Goal: Task Accomplishment & Management: Manage account settings

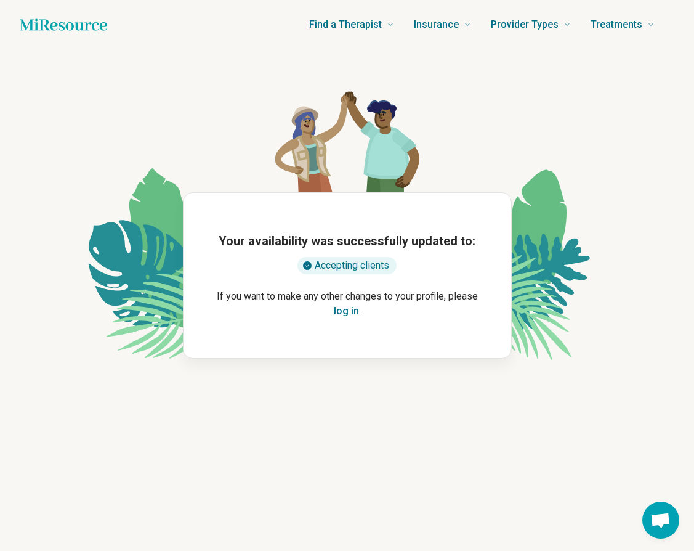
click at [350, 314] on button "log in" at bounding box center [346, 311] width 25 height 15
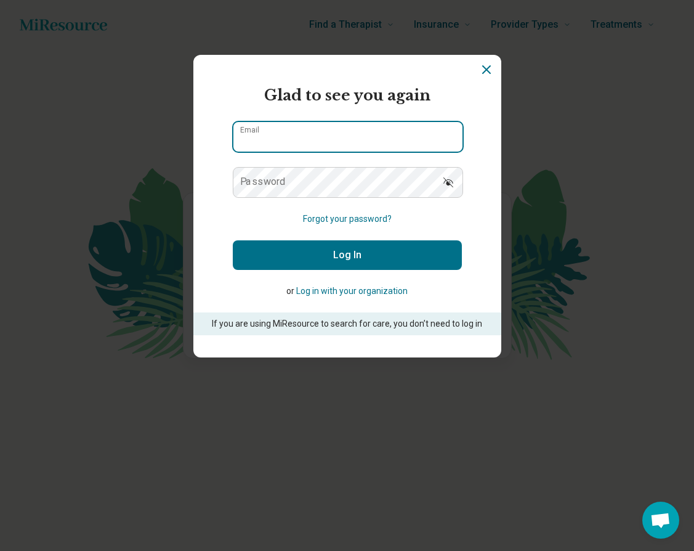
type input "**********"
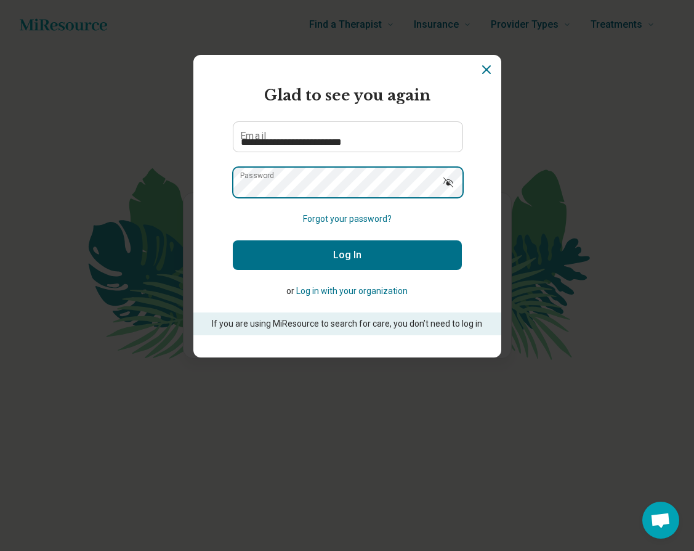
click at [347, 255] on button "Log In" at bounding box center [347, 255] width 229 height 30
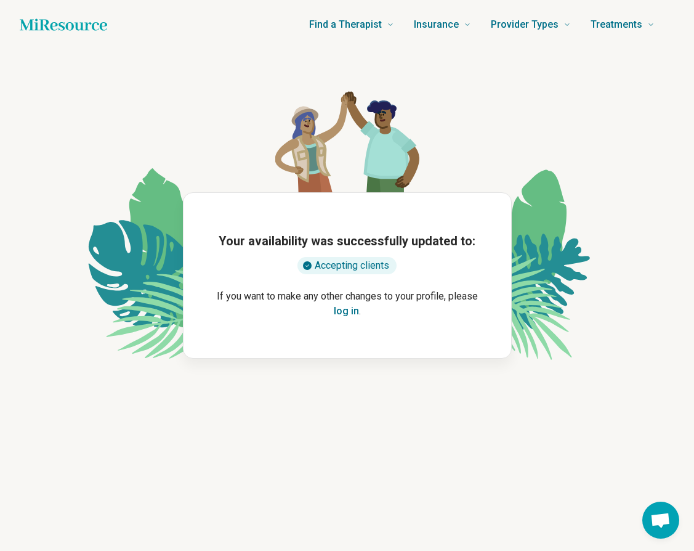
click at [98, 24] on icon "Home page" at bounding box center [63, 24] width 87 height 12
click at [342, 311] on button "log in" at bounding box center [346, 311] width 25 height 15
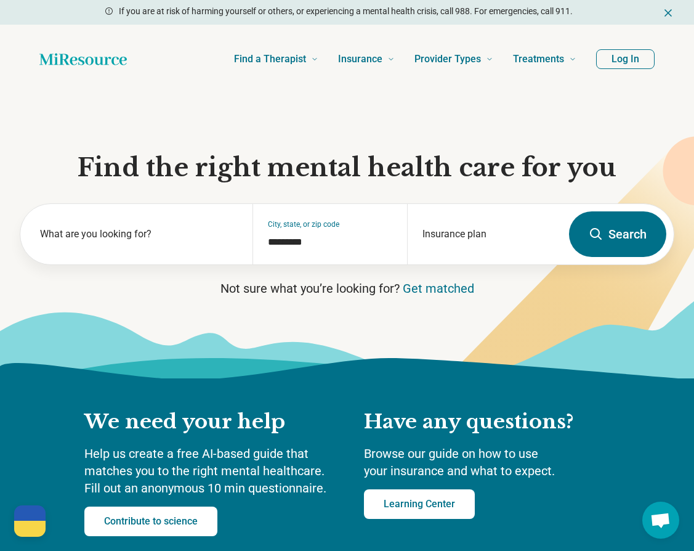
click at [634, 63] on button "Log In" at bounding box center [625, 59] width 59 height 20
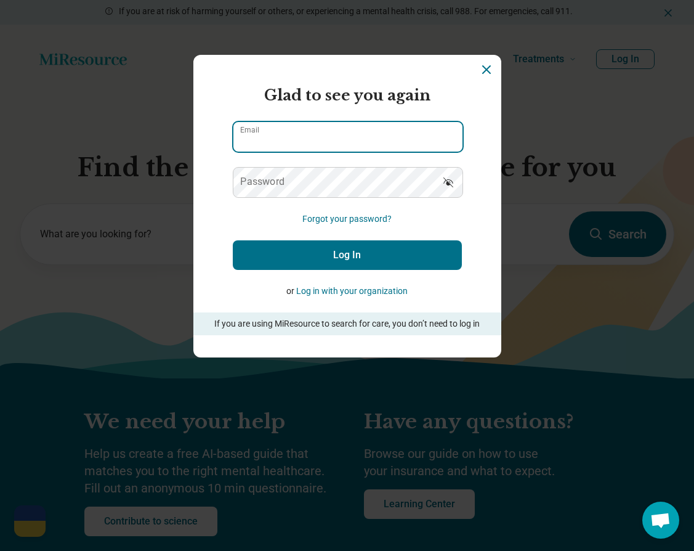
type input "**********"
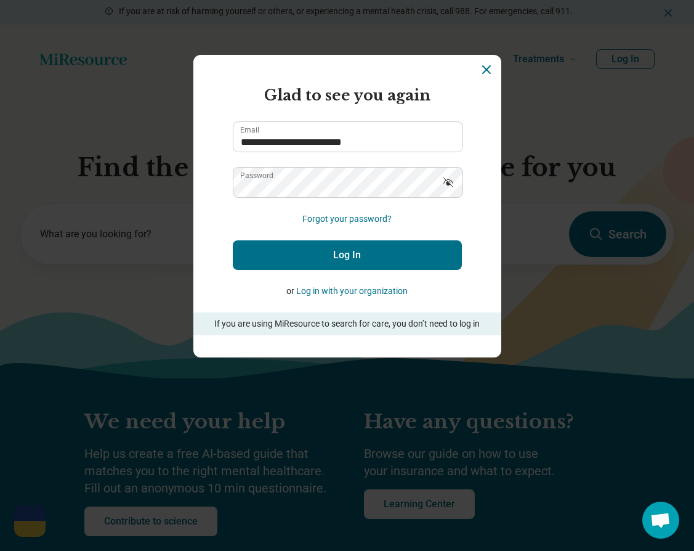
click at [395, 261] on button "Log In" at bounding box center [347, 255] width 229 height 30
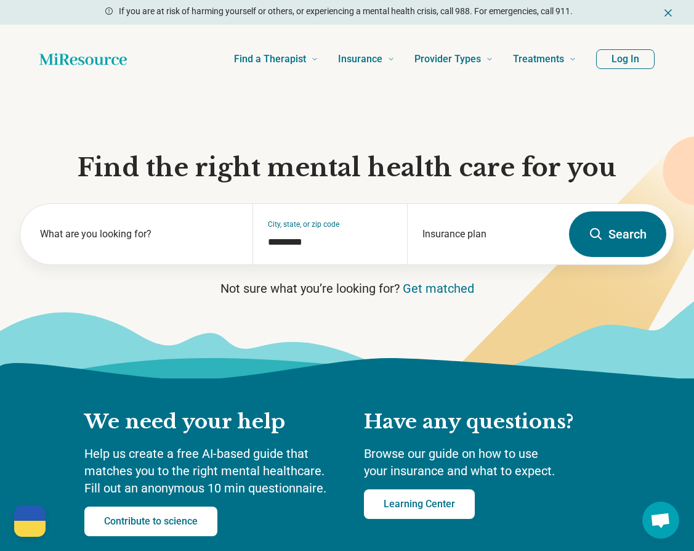
click at [620, 59] on button "Log In" at bounding box center [625, 59] width 59 height 20
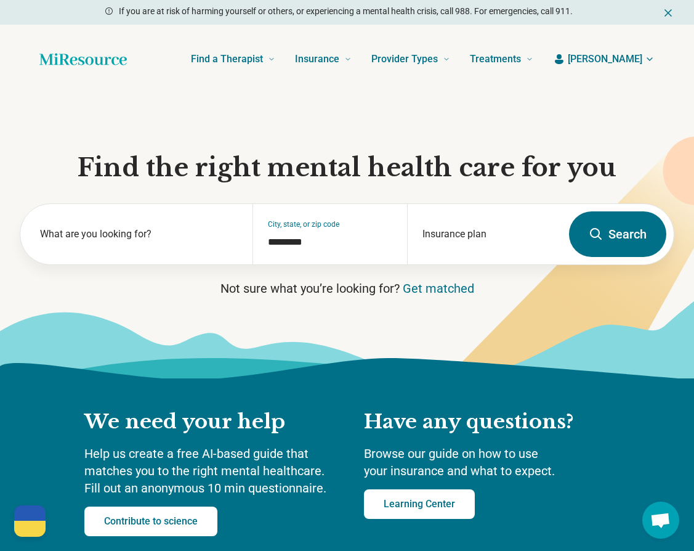
click at [631, 57] on span "[PERSON_NAME]" at bounding box center [605, 59] width 75 height 15
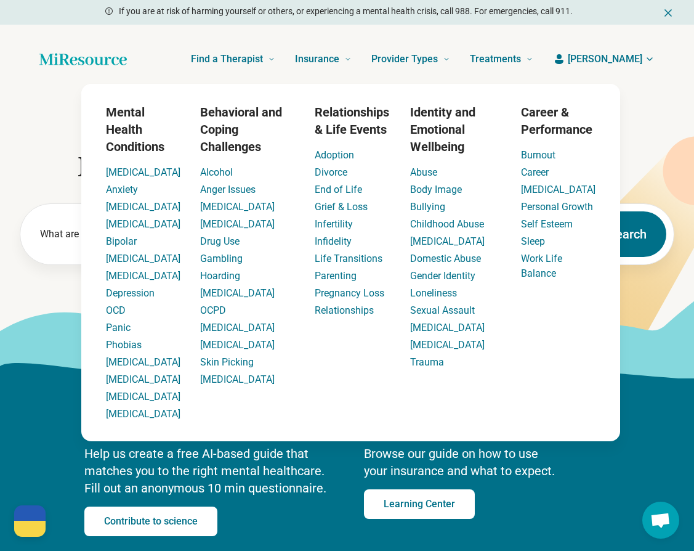
click at [64, 57] on icon "Home page" at bounding box center [82, 59] width 87 height 25
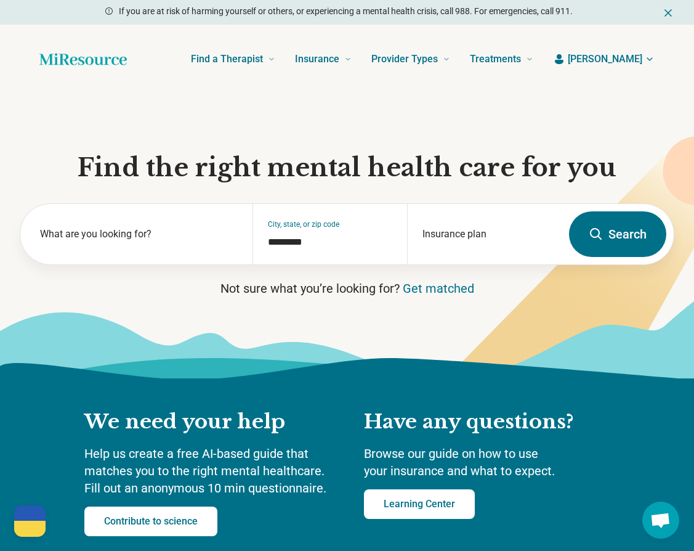
click at [64, 57] on icon "Home page" at bounding box center [82, 59] width 87 height 25
click at [75, 60] on icon "Home page" at bounding box center [82, 59] width 87 height 25
click at [636, 58] on span "[PERSON_NAME]" at bounding box center [605, 59] width 75 height 15
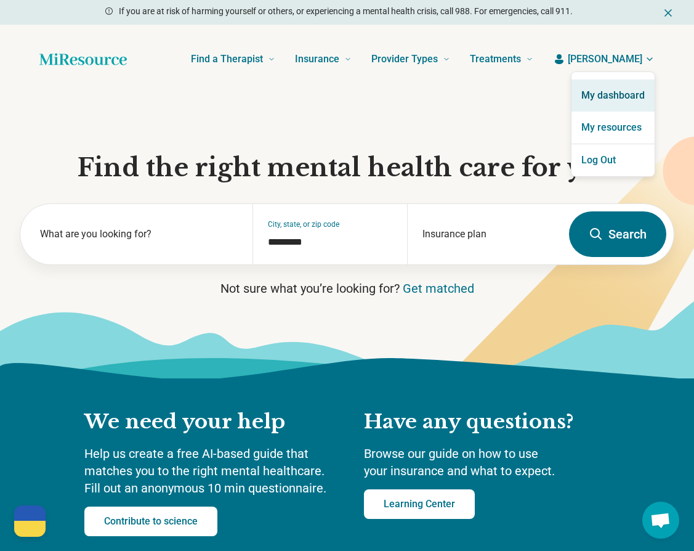
click at [620, 108] on link "My dashboard" at bounding box center [613, 95] width 83 height 32
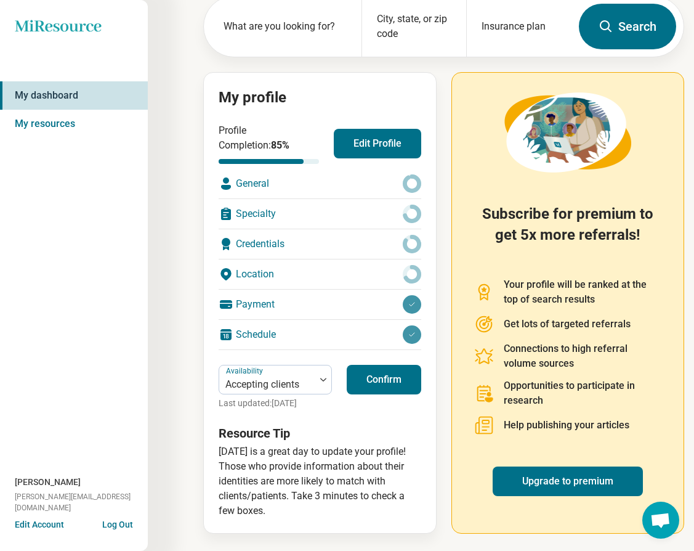
scroll to position [71, 0]
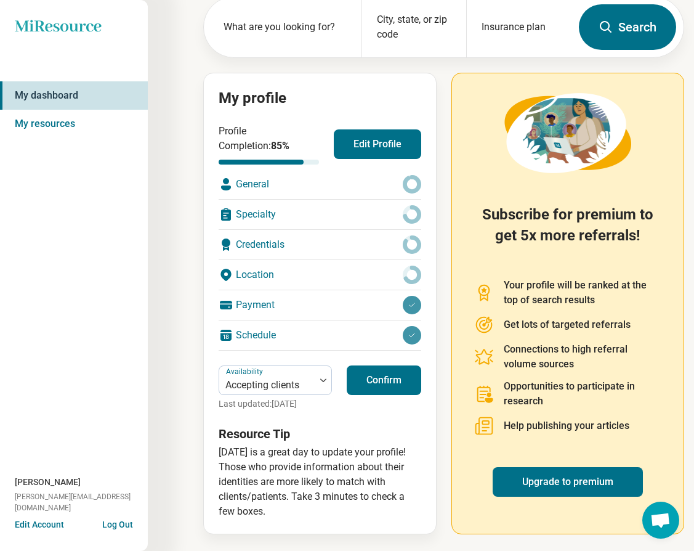
click at [272, 185] on div "General" at bounding box center [320, 184] width 203 height 30
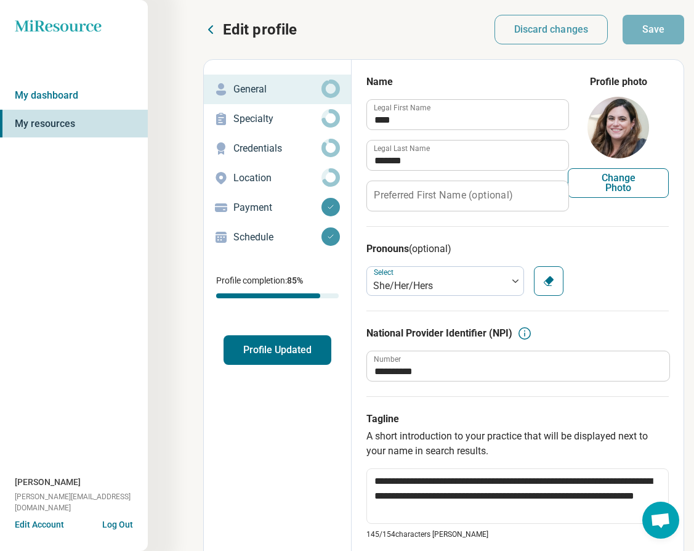
click at [285, 118] on p "Specialty" at bounding box center [277, 118] width 88 height 15
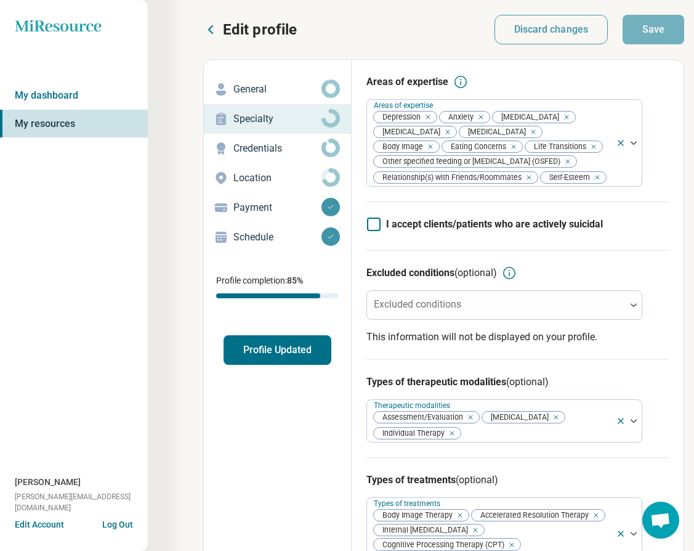
click at [295, 152] on p "Credentials" at bounding box center [277, 148] width 88 height 15
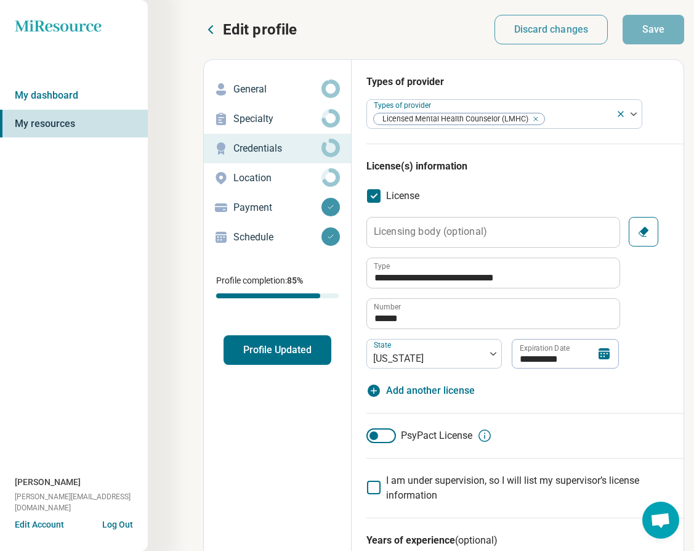
click at [290, 180] on p "Location" at bounding box center [277, 178] width 88 height 15
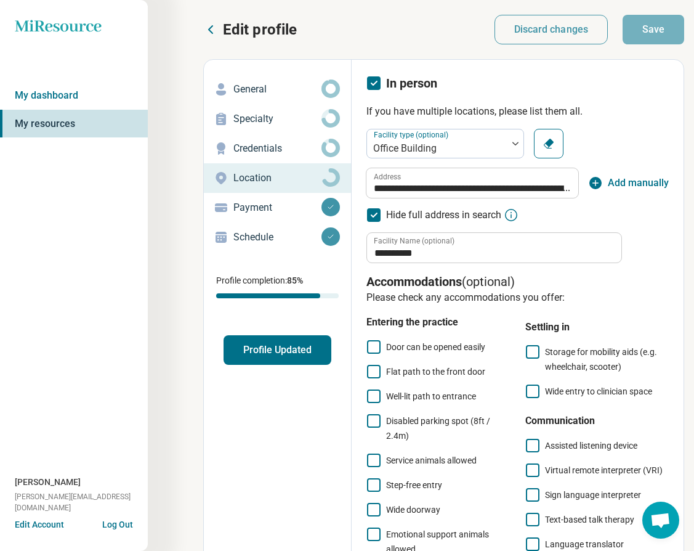
click at [278, 208] on p "Payment" at bounding box center [277, 207] width 88 height 15
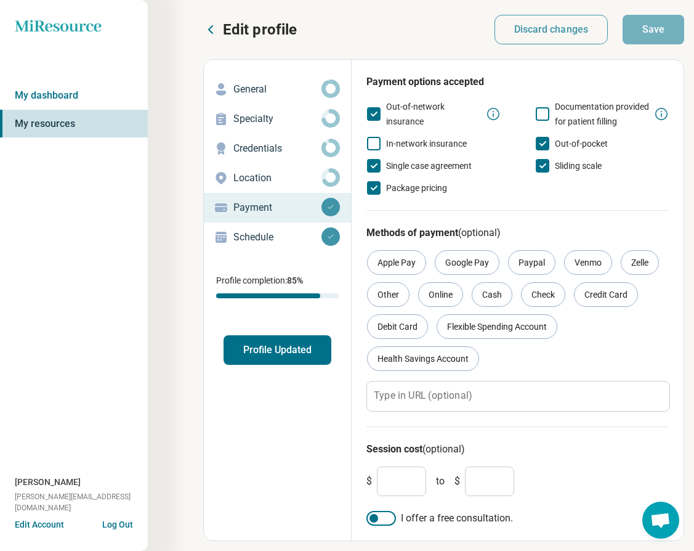
click at [283, 241] on p "Schedule" at bounding box center [277, 237] width 88 height 15
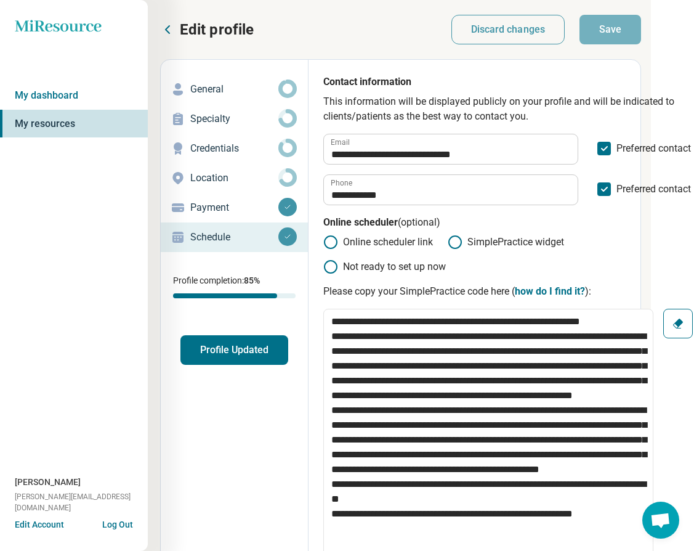
scroll to position [0, 43]
click at [253, 86] on p "General" at bounding box center [234, 89] width 88 height 15
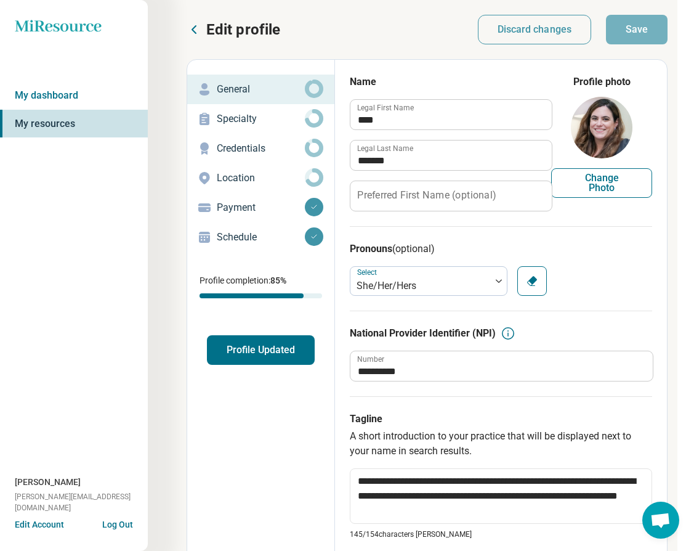
type textarea "*"
click at [123, 522] on button "Log Out" at bounding box center [117, 523] width 31 height 10
